Goal: Submit feedback/report problem: Submit feedback/report problem

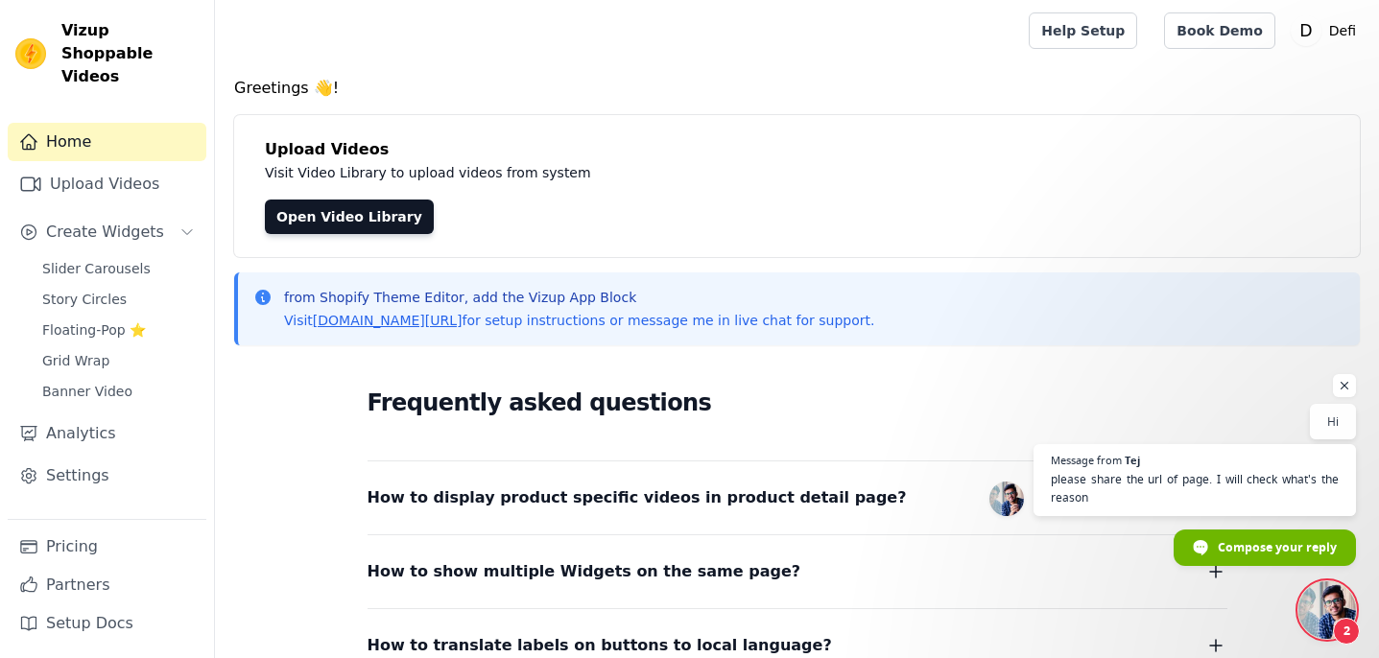
scroll to position [80, 0]
click at [1308, 594] on span "Open chat" at bounding box center [1328, 611] width 58 height 58
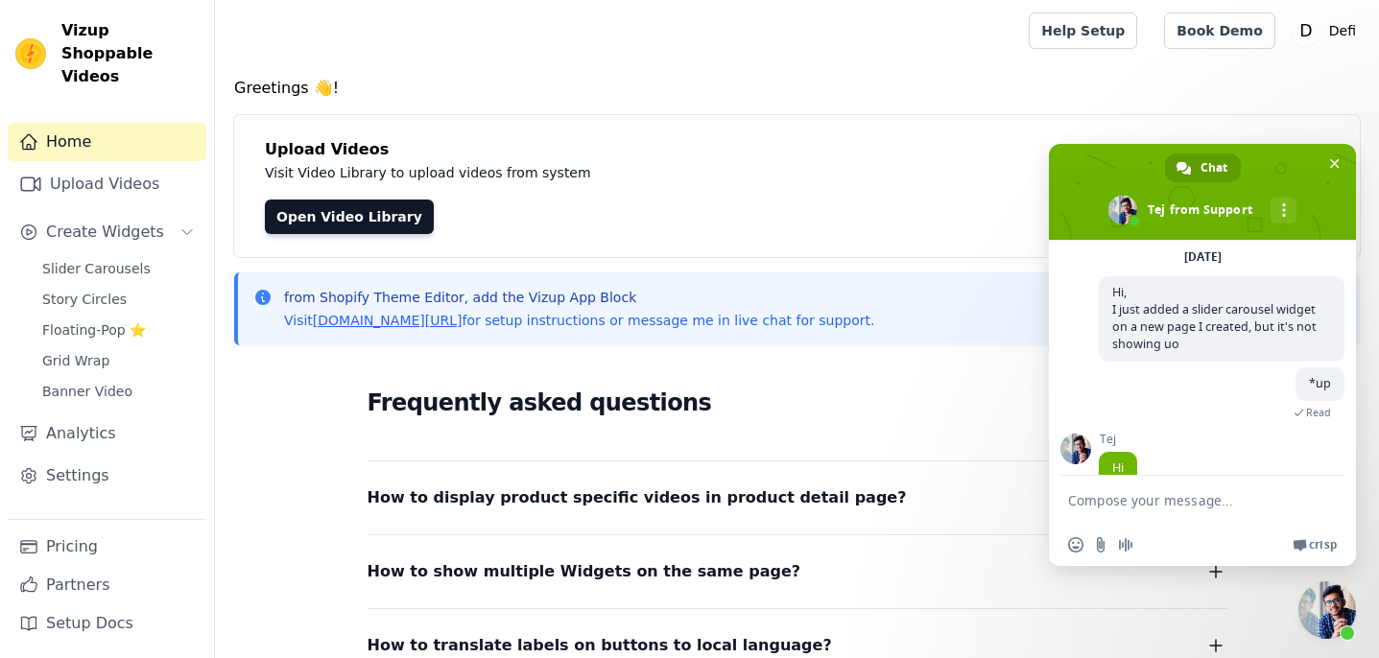
scroll to position [171, 0]
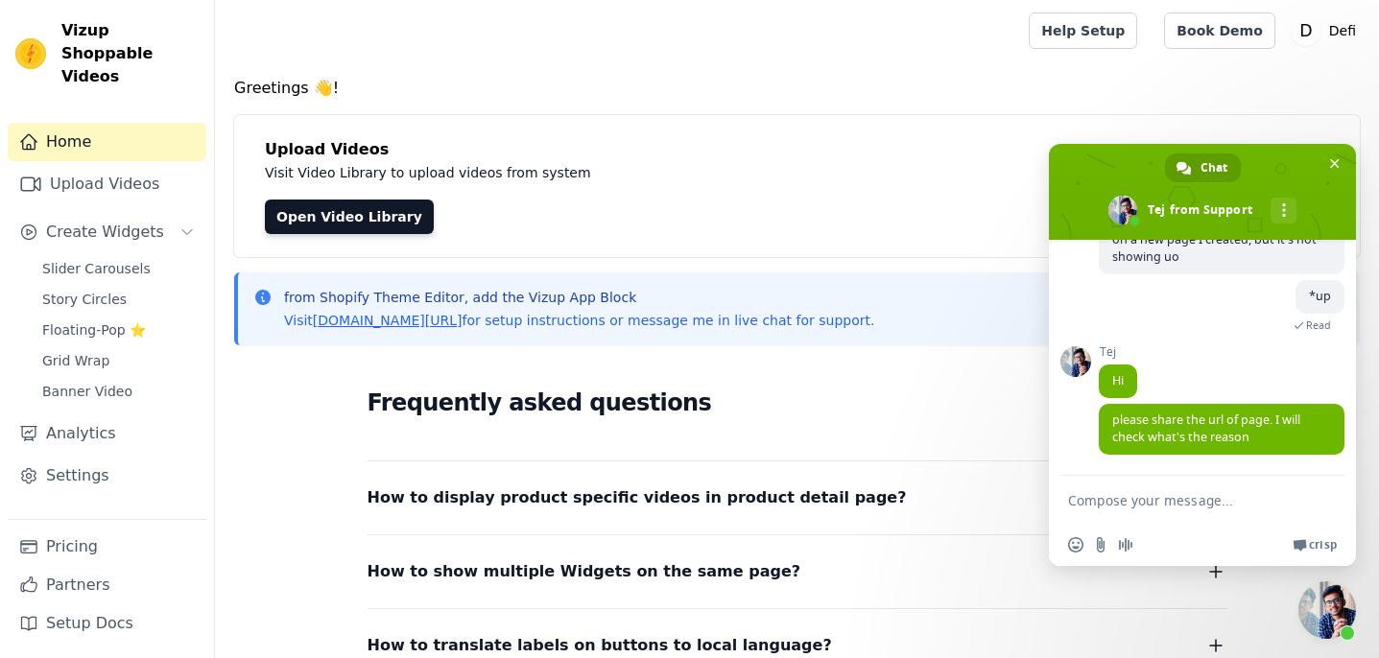
click at [1164, 501] on textarea "Compose your message..." at bounding box center [1183, 500] width 230 height 48
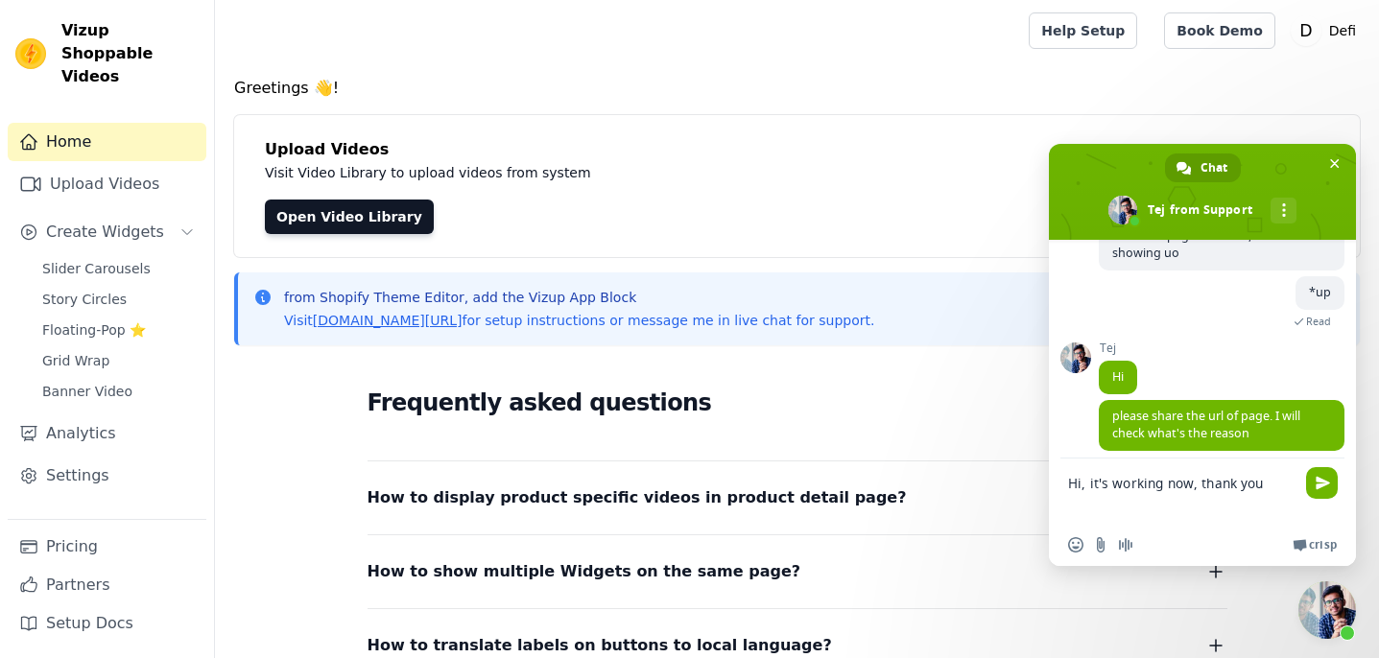
type textarea "Hi, it's working now, thank you"
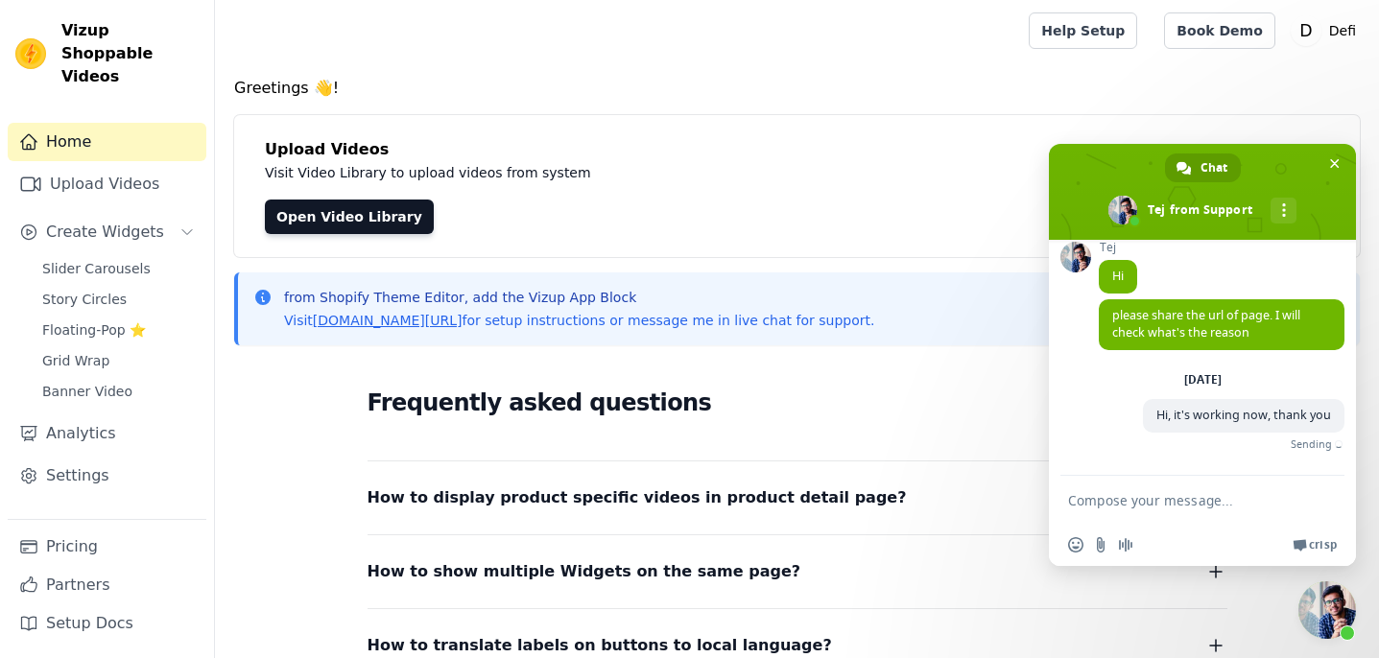
type textarea "O"
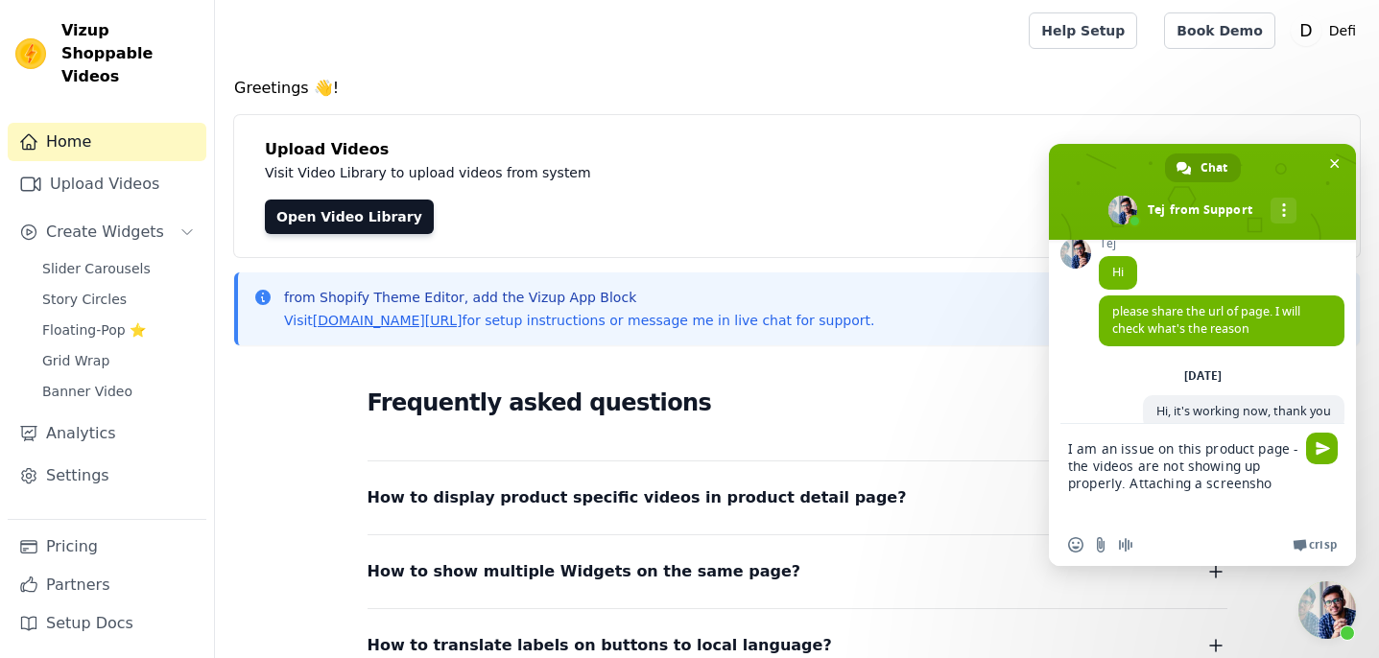
type textarea "I am an issue on this product page - the videos are not showing up properly. At…"
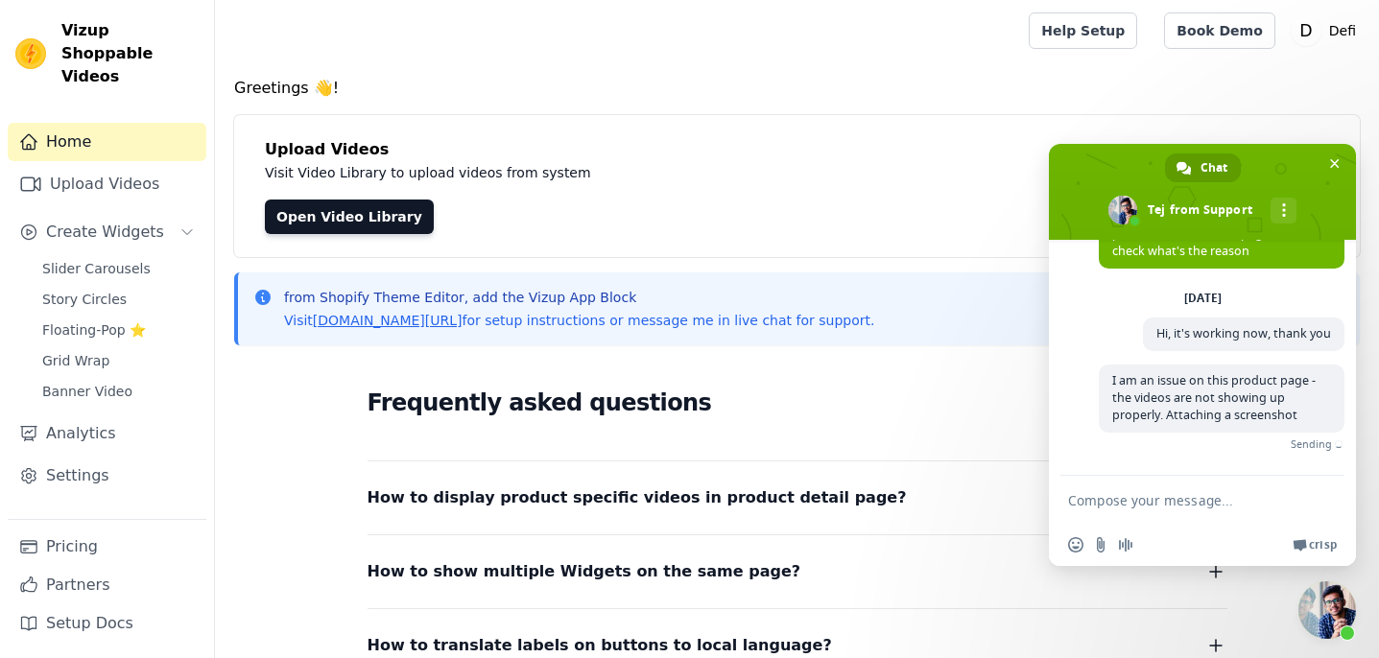
scroll to position [329, 0]
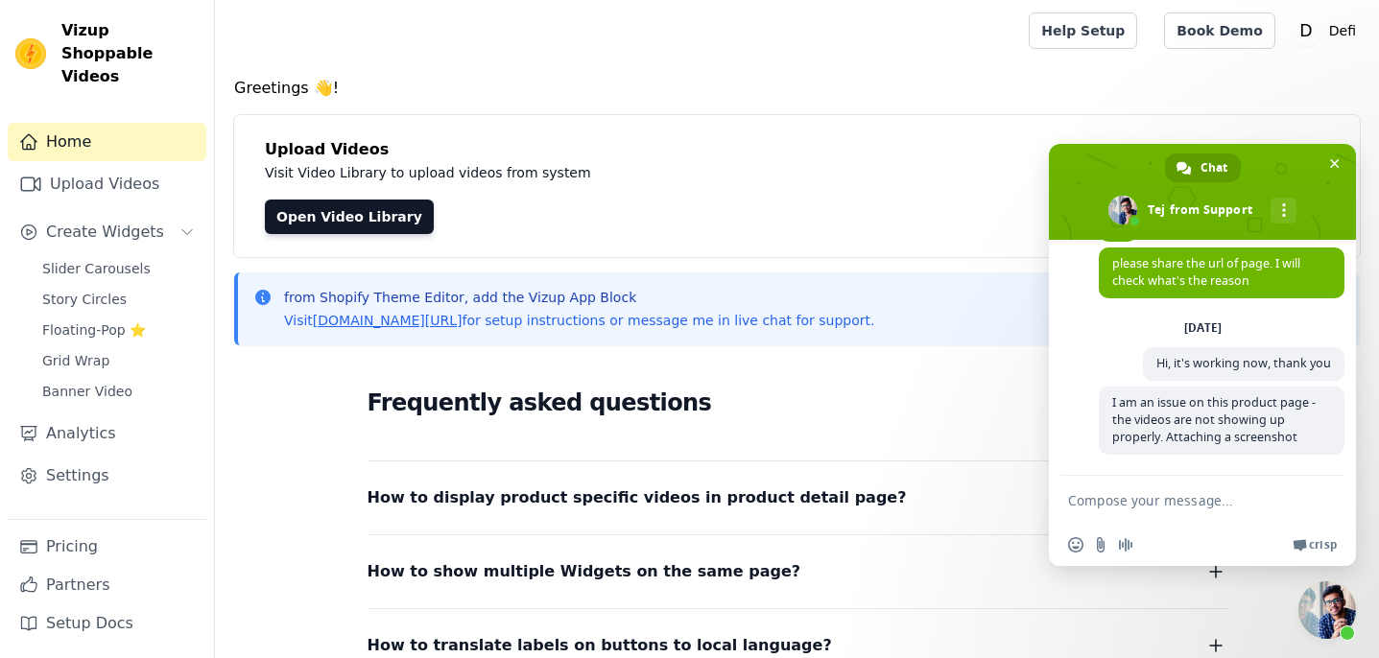
click at [1088, 553] on div "Insert an emoji Send a file Audio message We run on Crisp" at bounding box center [1202, 545] width 307 height 42
click at [1097, 551] on input "Send a file" at bounding box center [1100, 544] width 15 height 15
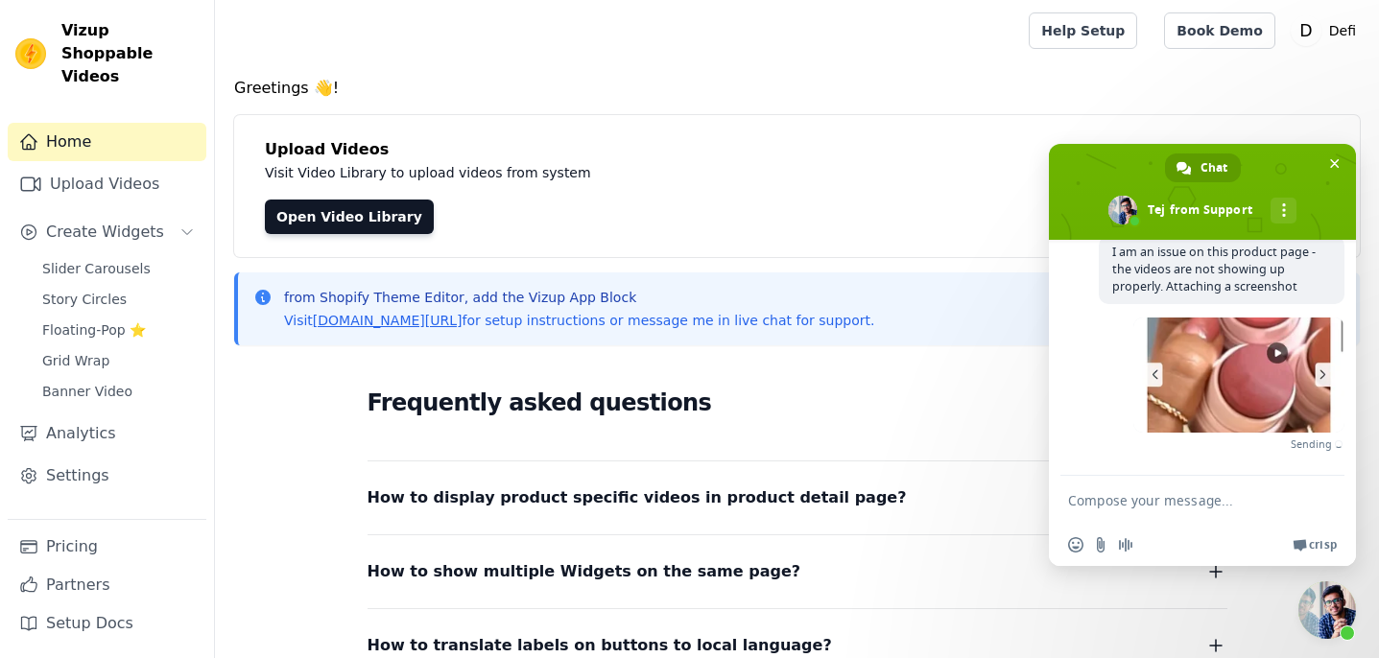
scroll to position [450, 0]
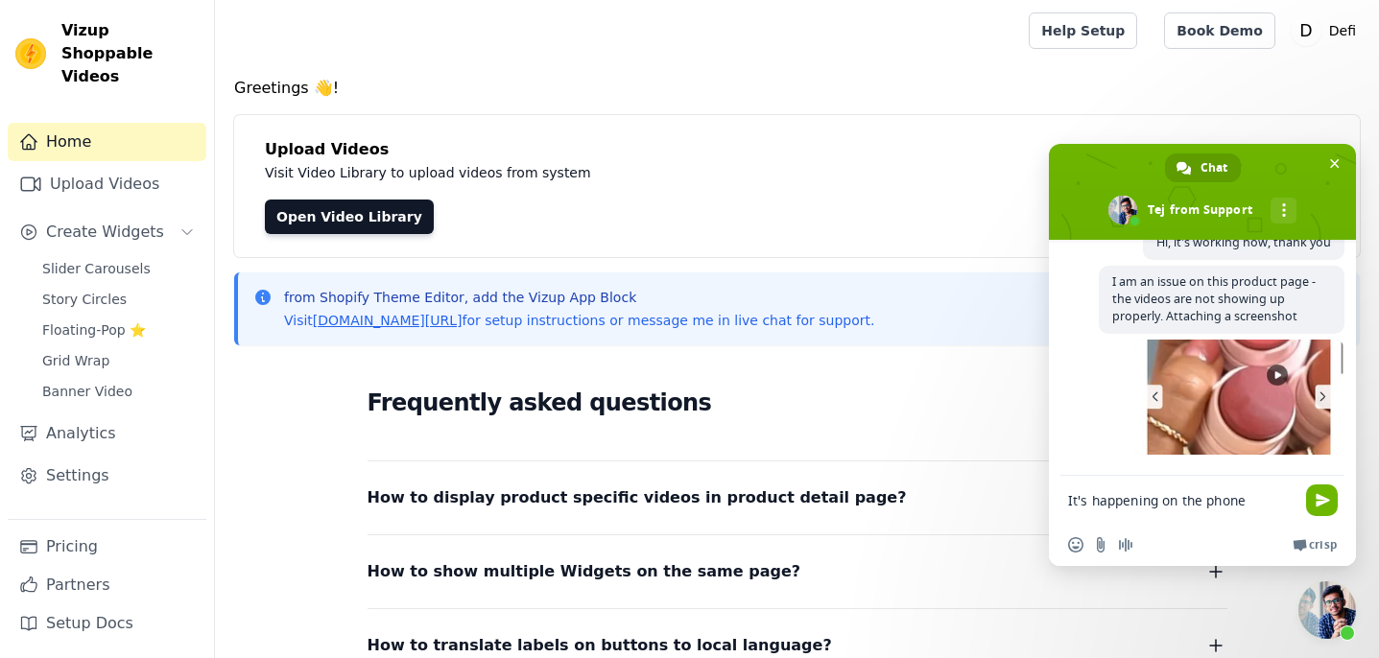
type textarea "It's happening on the phone"
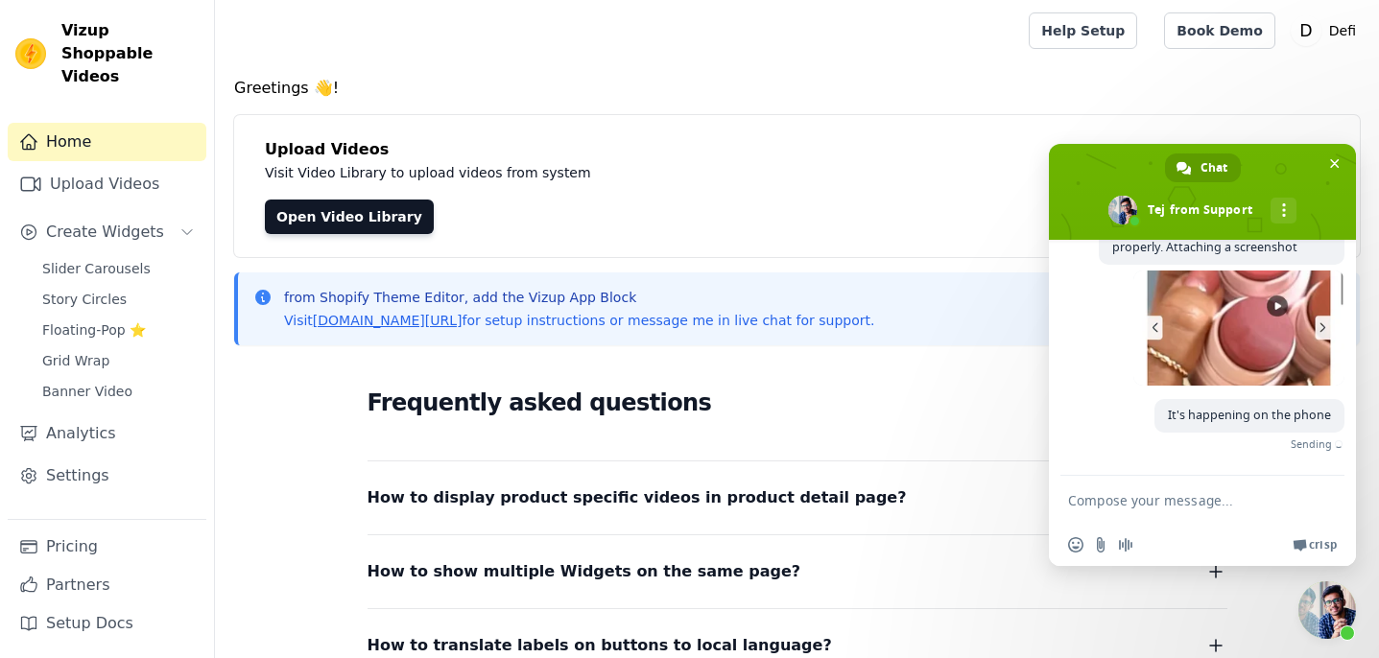
scroll to position [490, 0]
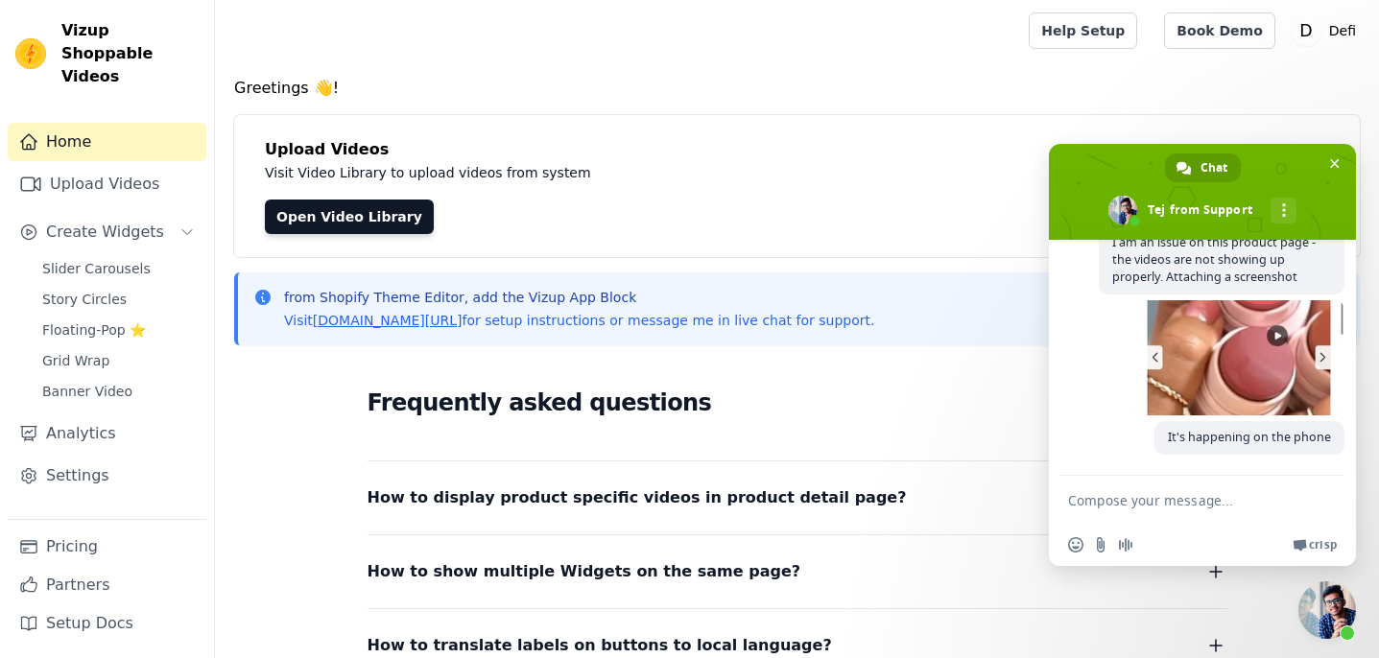
paste textarea "[URL][DOMAIN_NAME]"
type textarea "[URL][DOMAIN_NAME]"
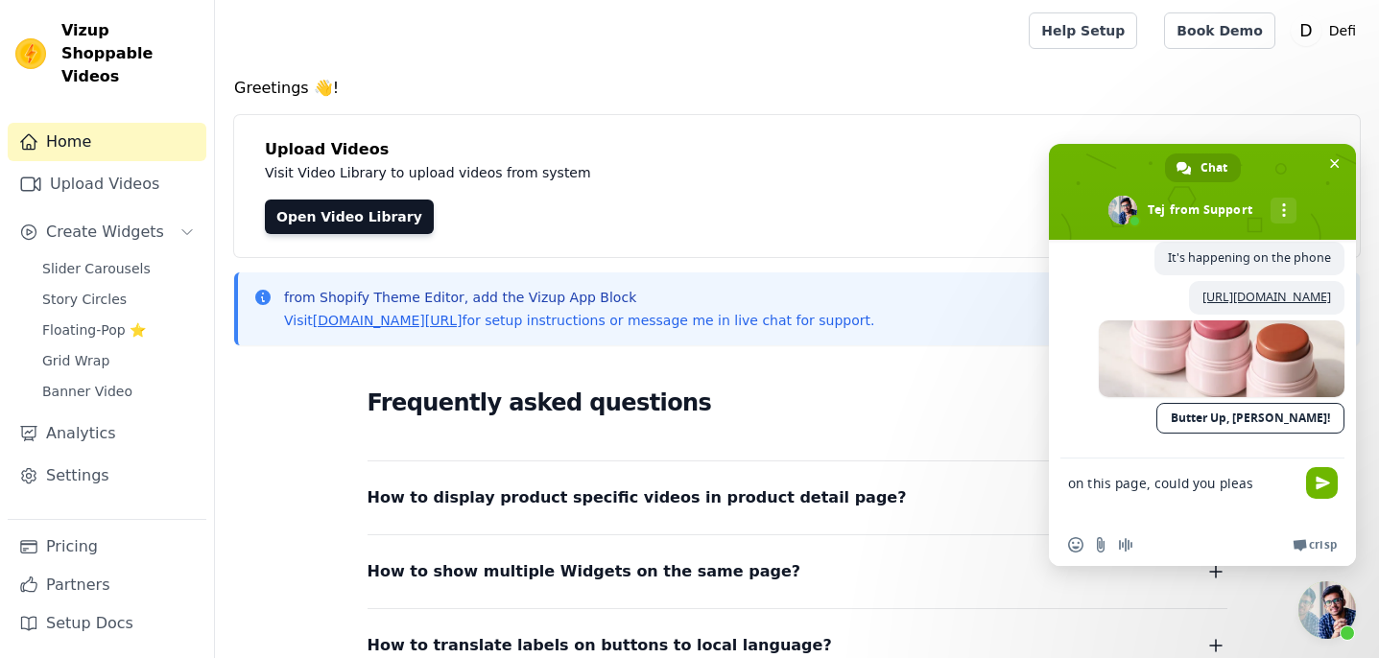
scroll to position [0, 0]
type textarea "on this page, could you please check?"
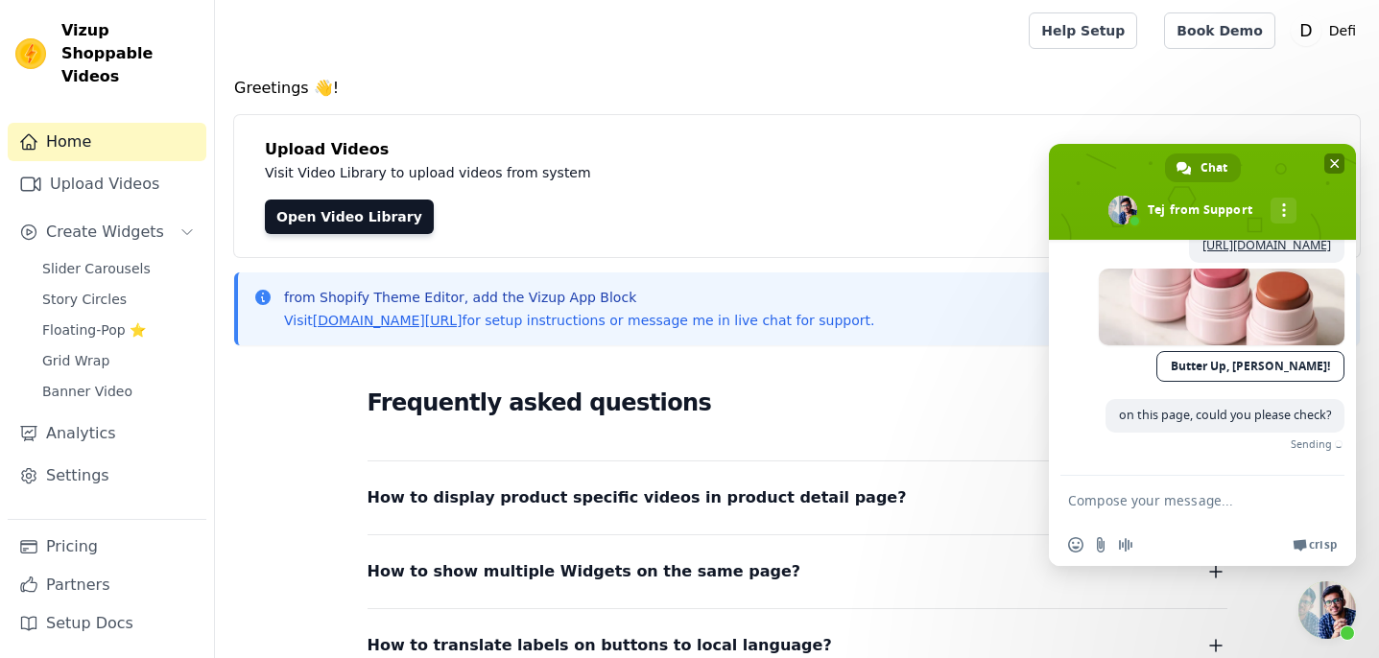
scroll to position [710, 0]
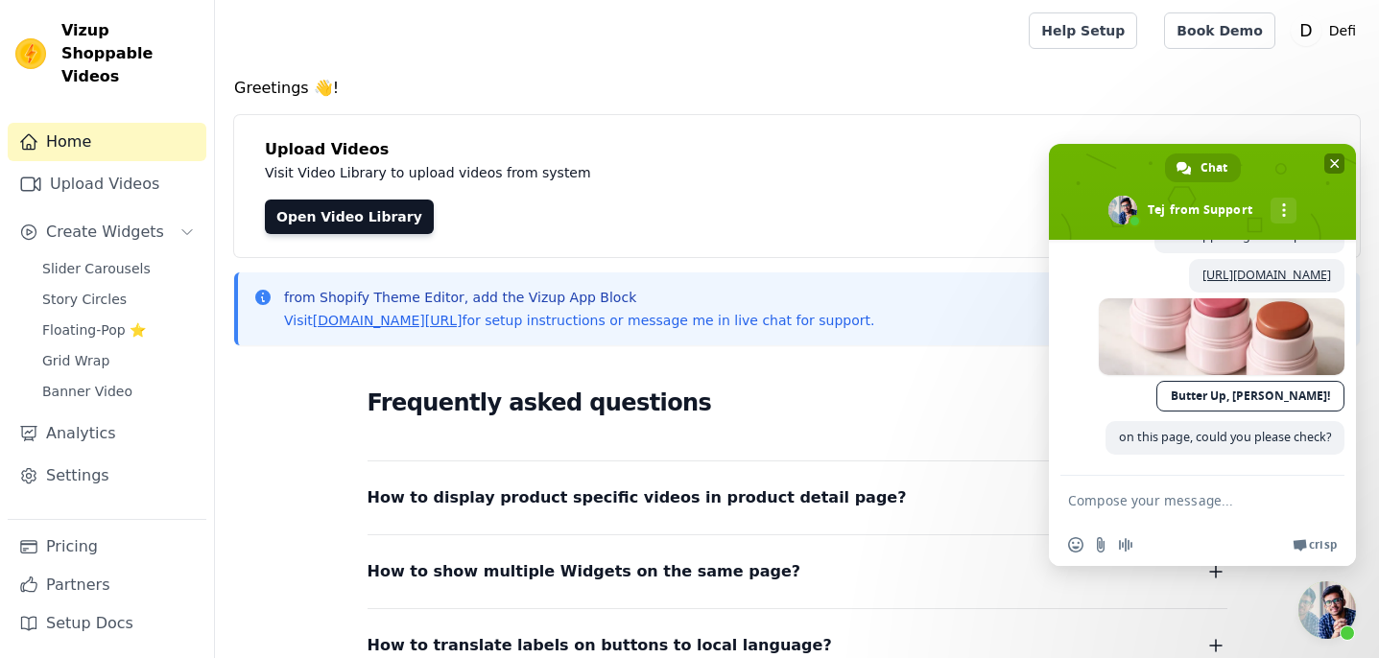
click at [1325, 165] on span "Close chat" at bounding box center [1335, 164] width 20 height 20
